Goal: Find specific page/section: Find specific page/section

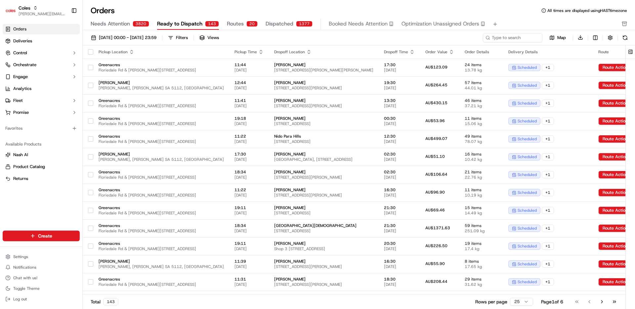
click at [246, 25] on div "20" at bounding box center [251, 24] width 11 height 6
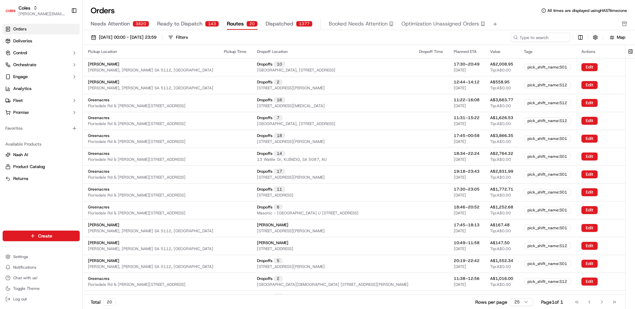
click at [284, 27] on span "Dispatched" at bounding box center [279, 24] width 28 height 8
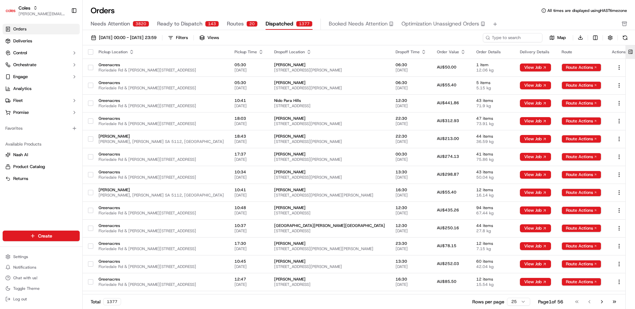
click at [633, 55] on button at bounding box center [630, 51] width 11 height 13
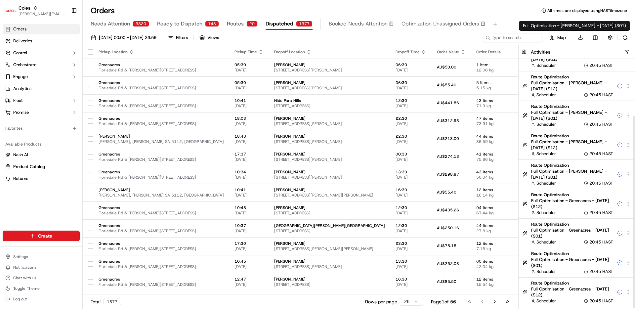
scroll to position [74, 0]
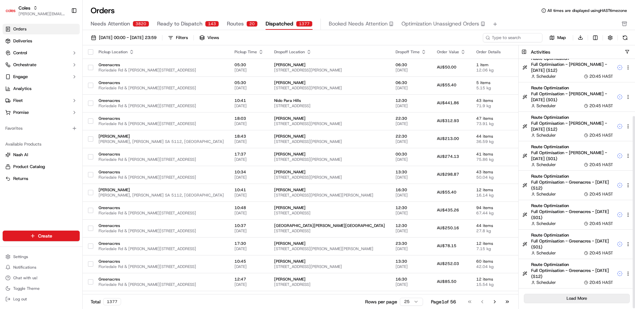
click at [581, 298] on button "Load More" at bounding box center [577, 298] width 106 height 9
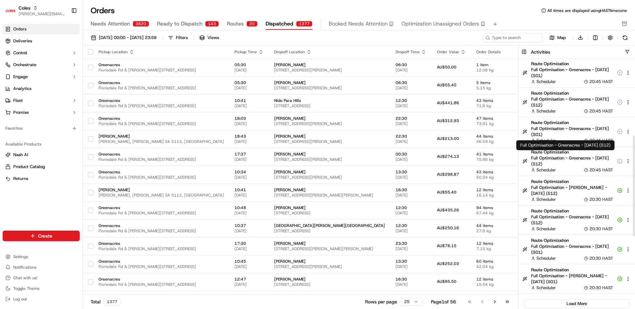
scroll to position [368, 0]
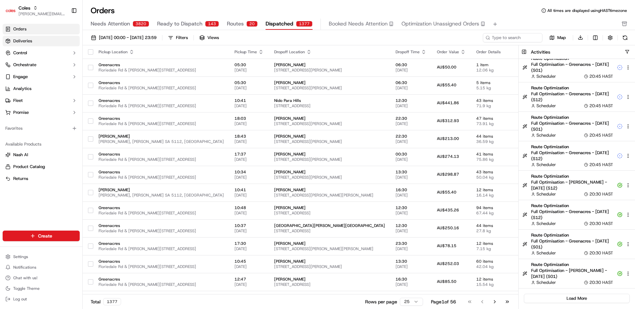
click at [18, 41] on span "Deliveries" at bounding box center [22, 41] width 19 height 6
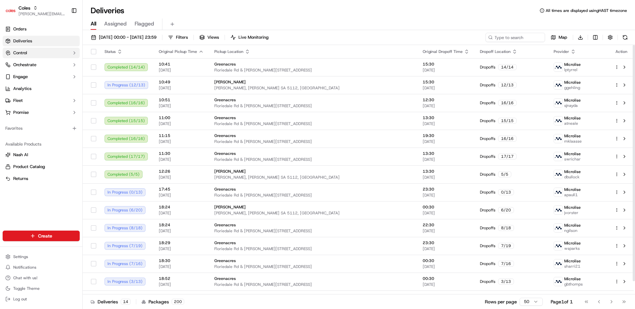
click at [28, 55] on button "Control" at bounding box center [41, 53] width 77 height 11
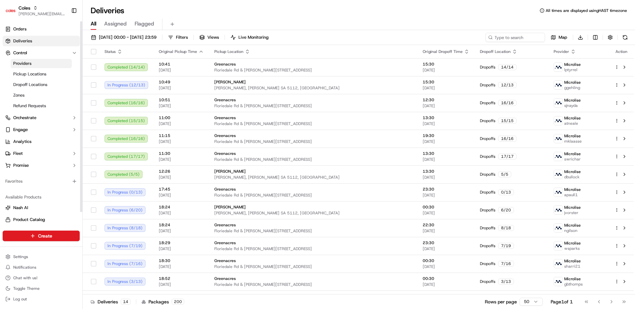
click at [28, 63] on span "Providers" at bounding box center [22, 63] width 18 height 6
